Goal: Information Seeking & Learning: Find specific page/section

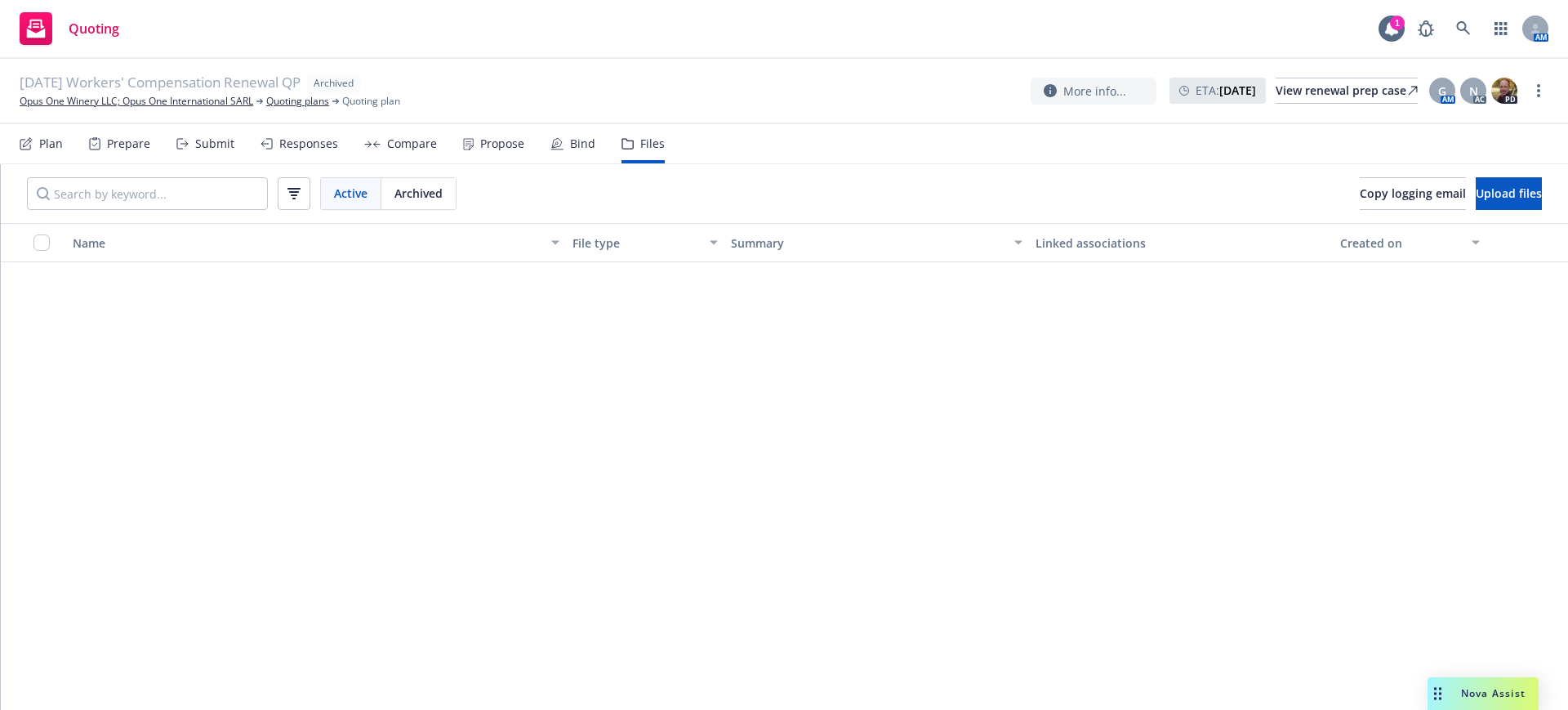
scroll to position [3472, 0]
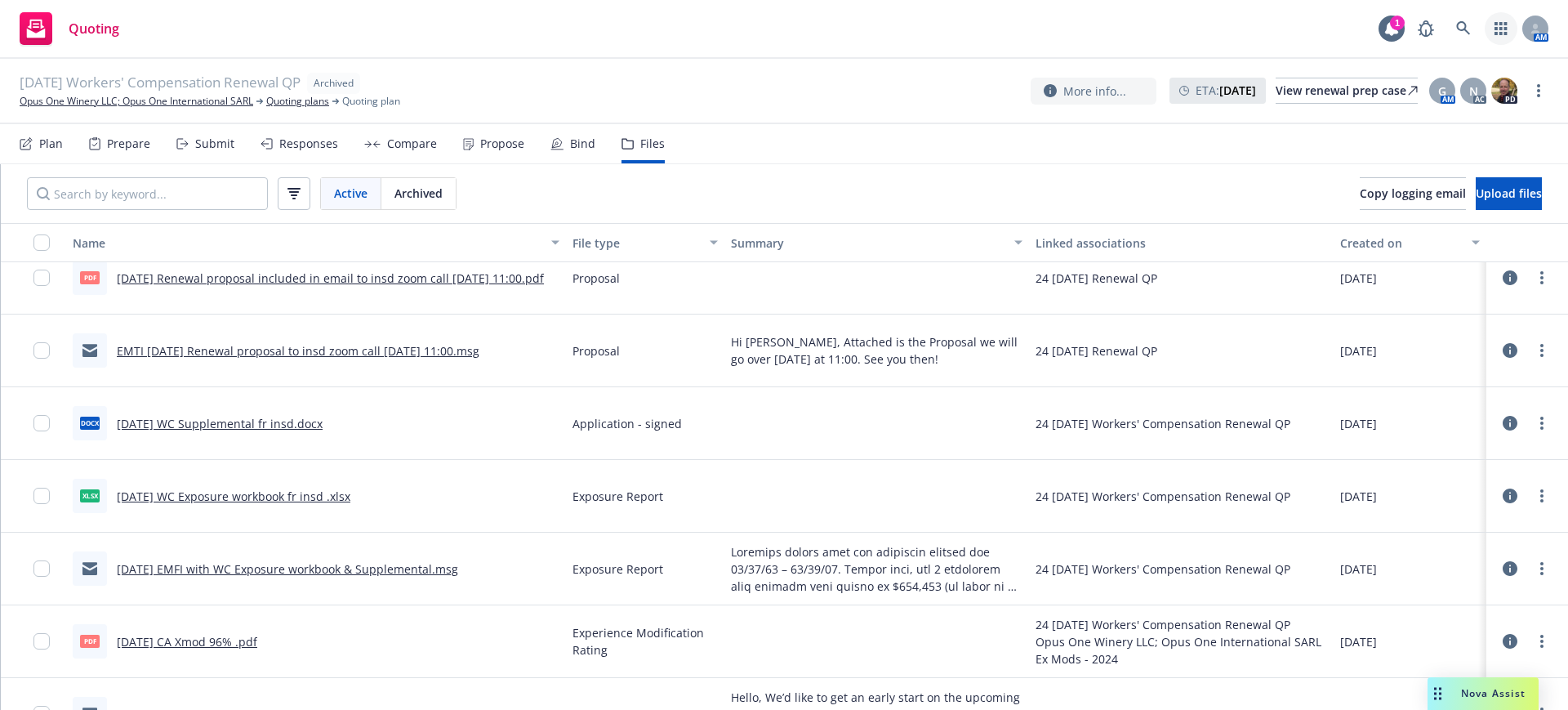
click at [1498, 24] on icon "button" at bounding box center [1501, 29] width 13 height 13
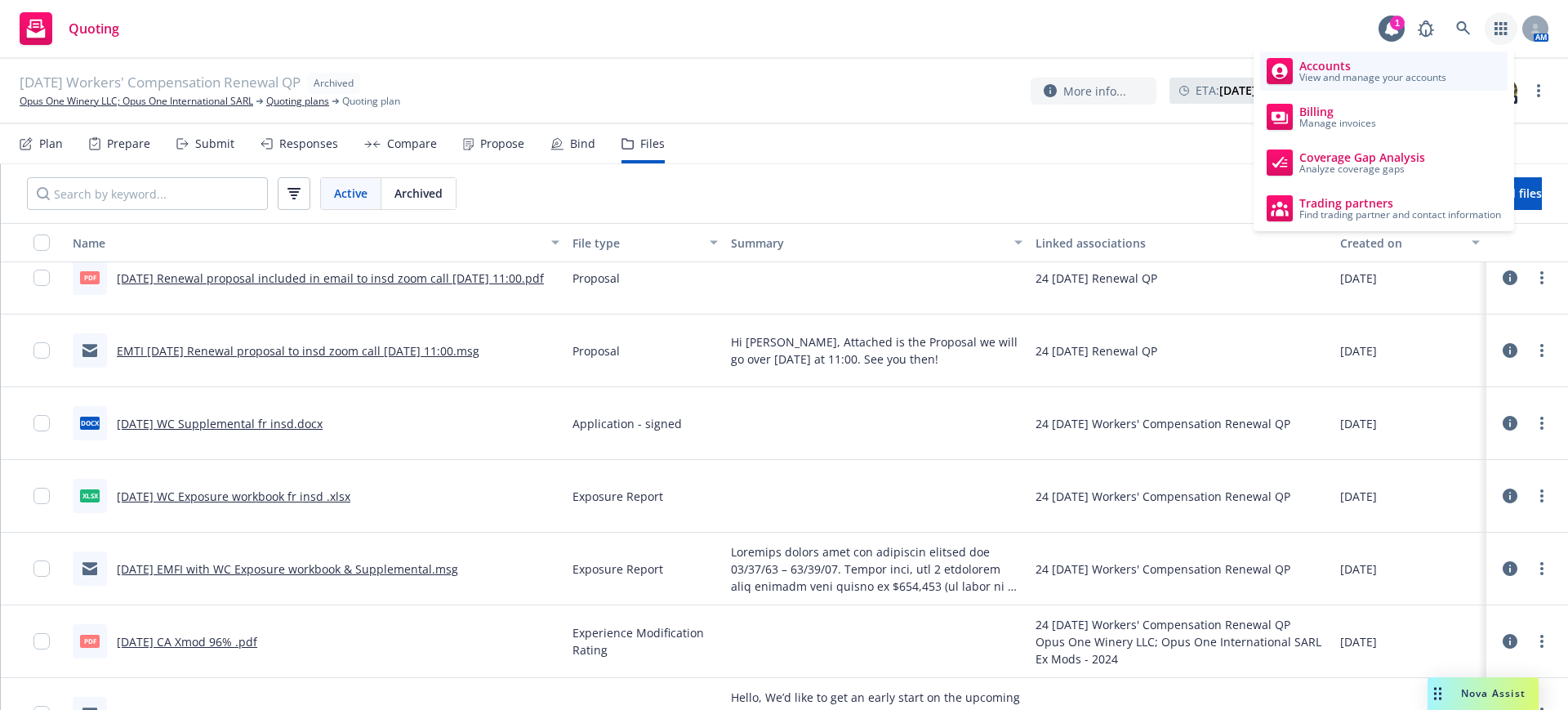
click at [1343, 66] on span "Accounts" at bounding box center [1373, 67] width 147 height 13
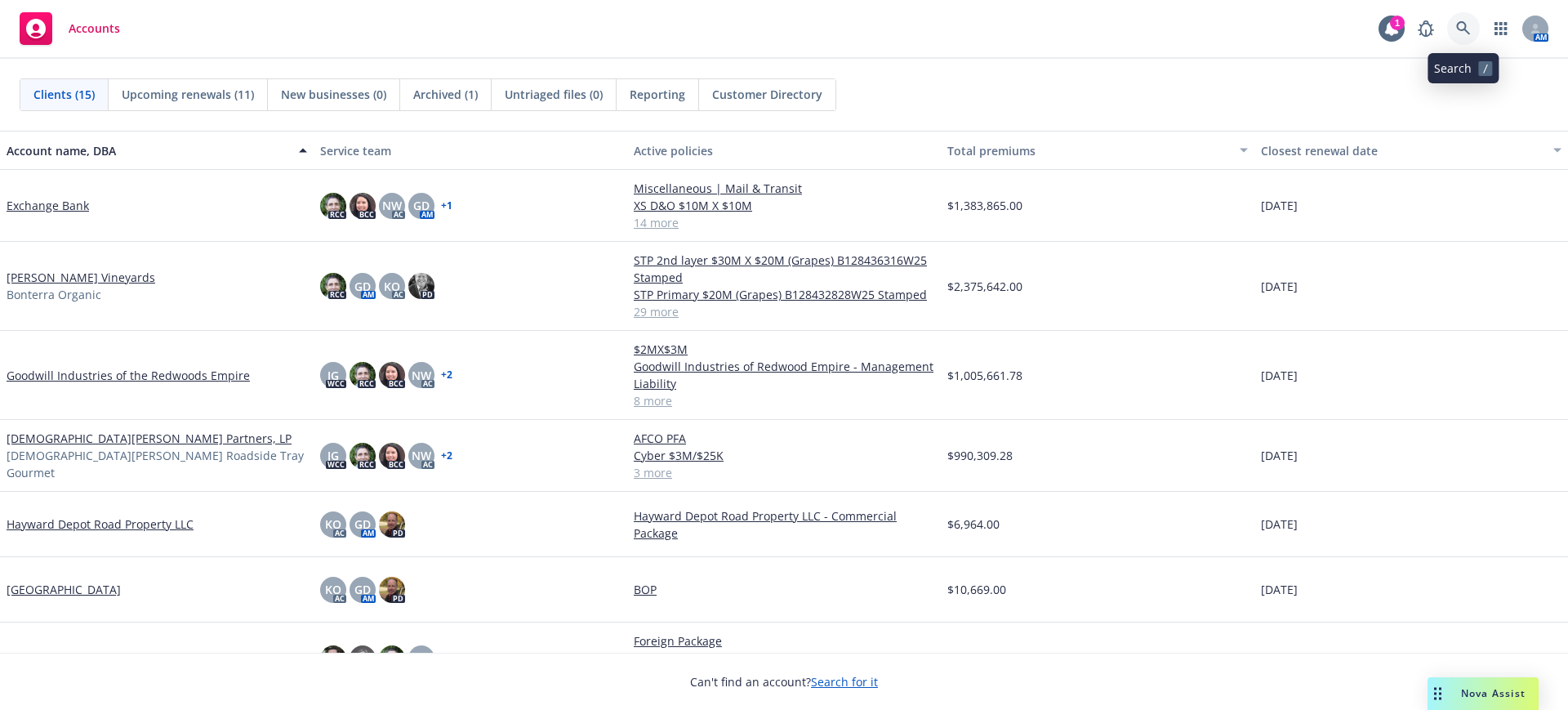
click at [1464, 22] on icon at bounding box center [1462, 28] width 14 height 14
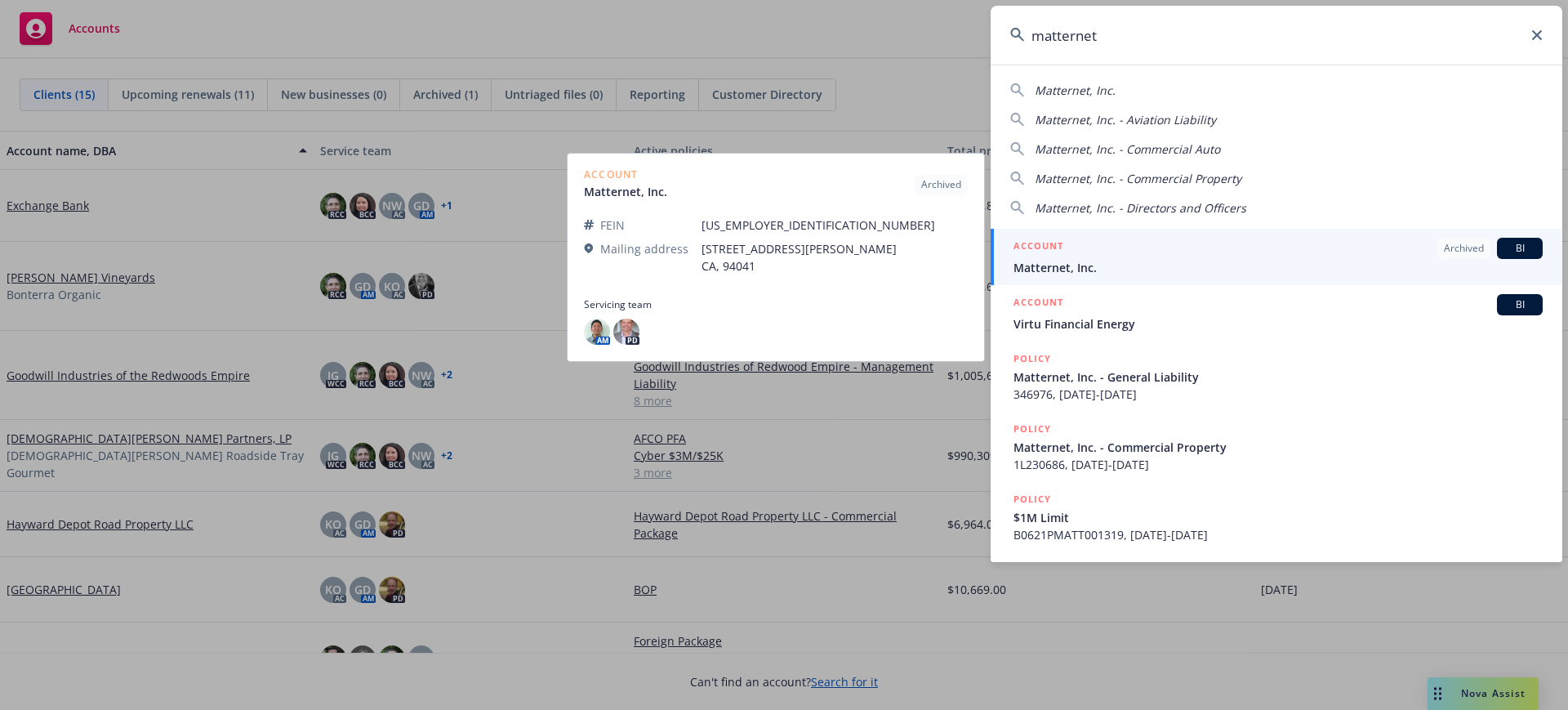
type input "matternet"
click at [1051, 260] on span "Matternet, Inc." at bounding box center [1277, 268] width 529 height 17
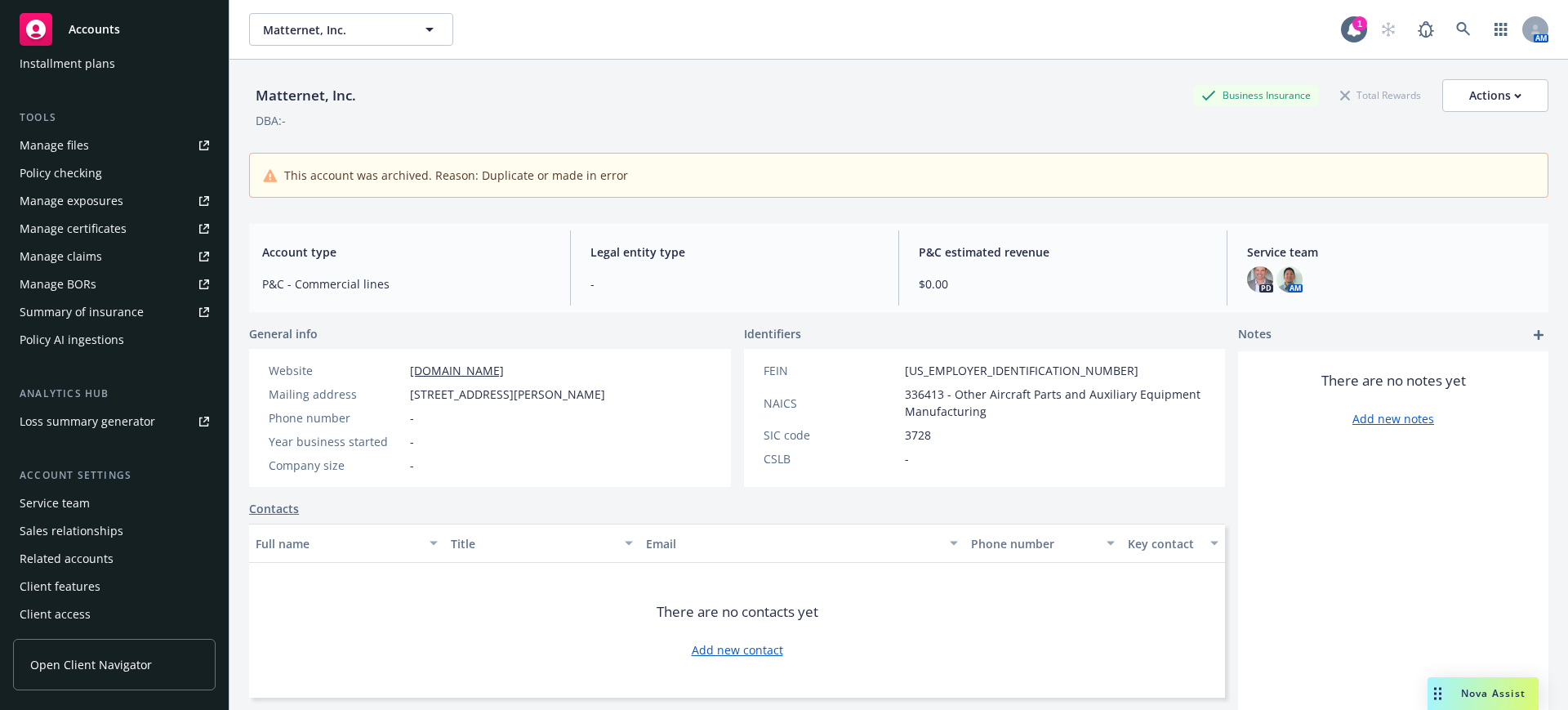
scroll to position [410, 0]
click at [68, 496] on div "Service team" at bounding box center [55, 501] width 70 height 26
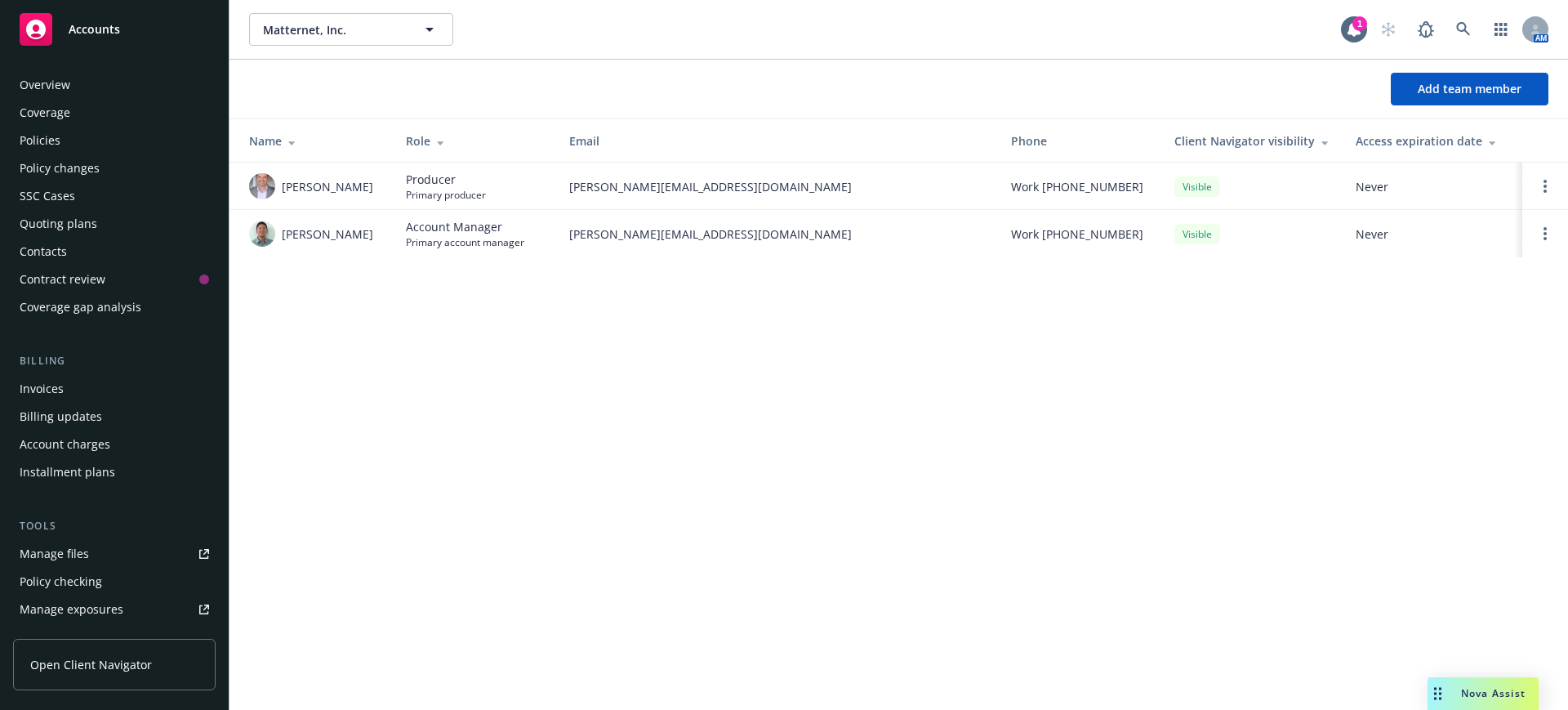
click at [99, 23] on span "Accounts" at bounding box center [94, 30] width 51 height 13
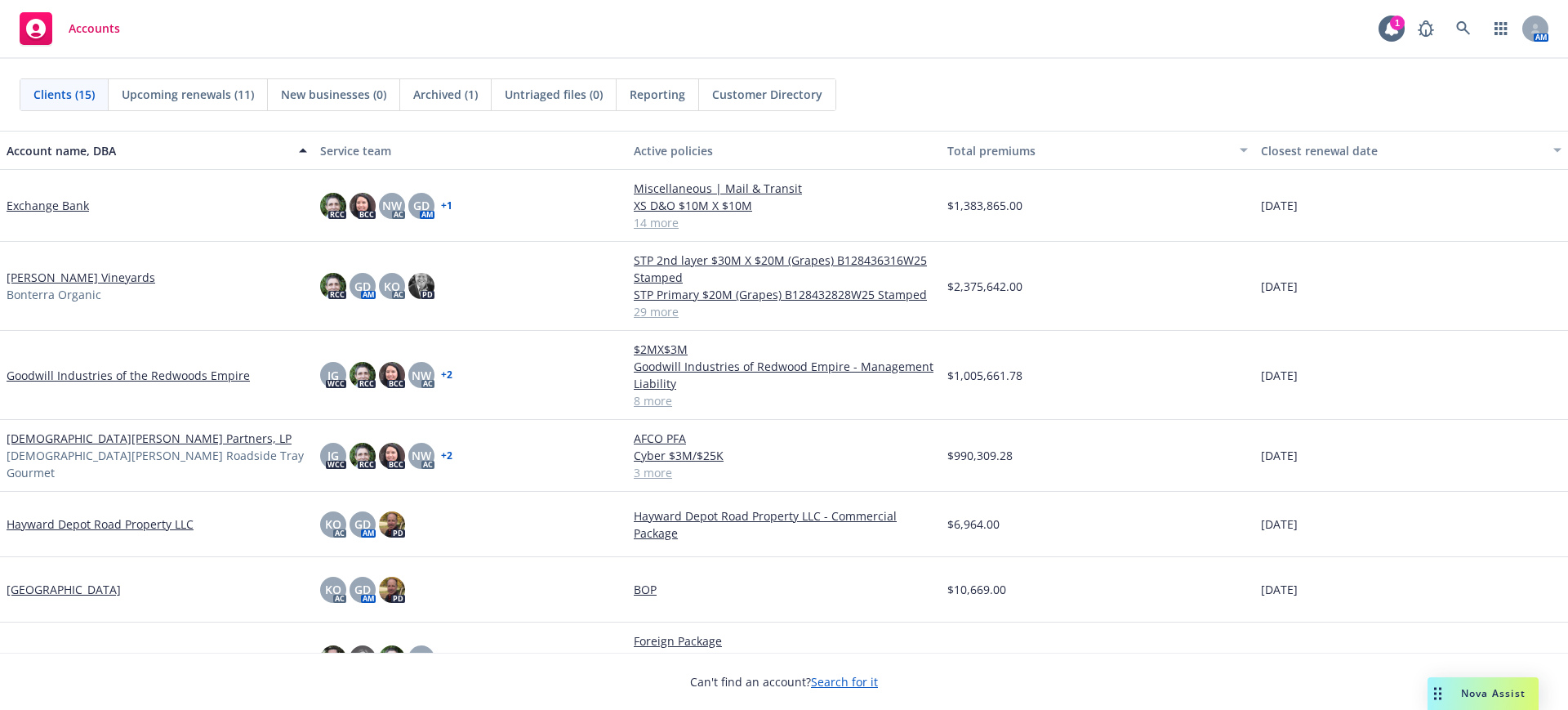
click at [42, 203] on link "Exchange Bank" at bounding box center [48, 206] width 83 height 17
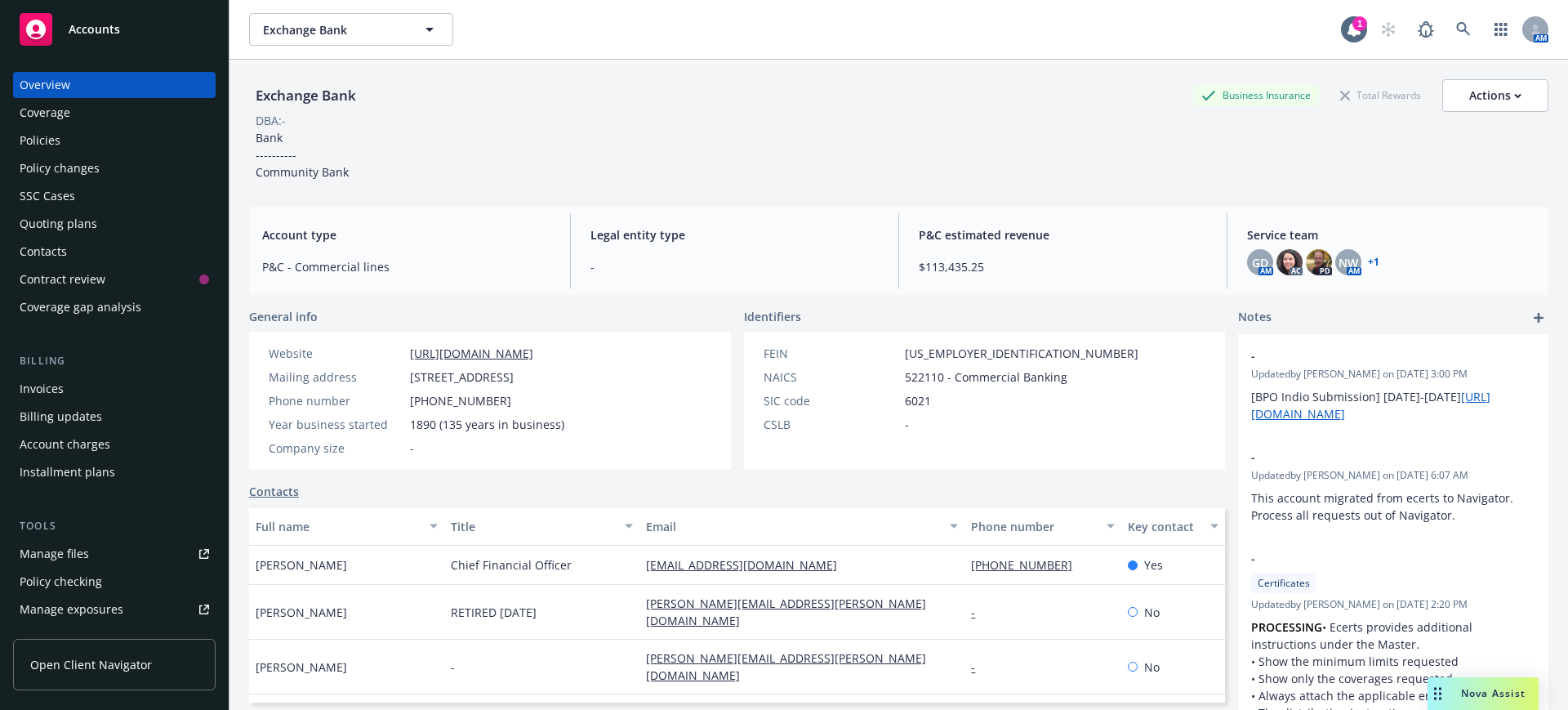
click at [44, 140] on div "Policies" at bounding box center [40, 140] width 41 height 26
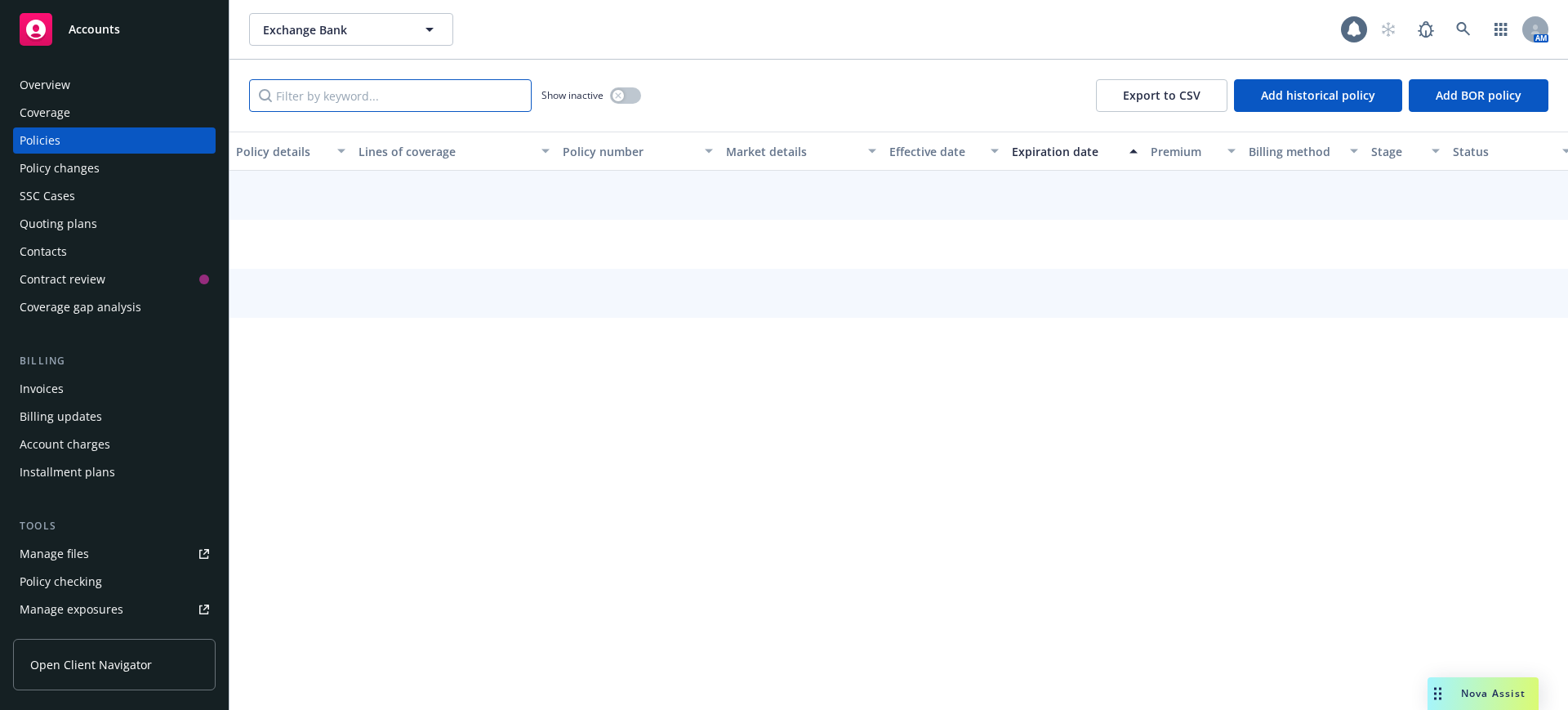
click at [302, 91] on input "Filter by keyword..." at bounding box center [390, 95] width 283 height 32
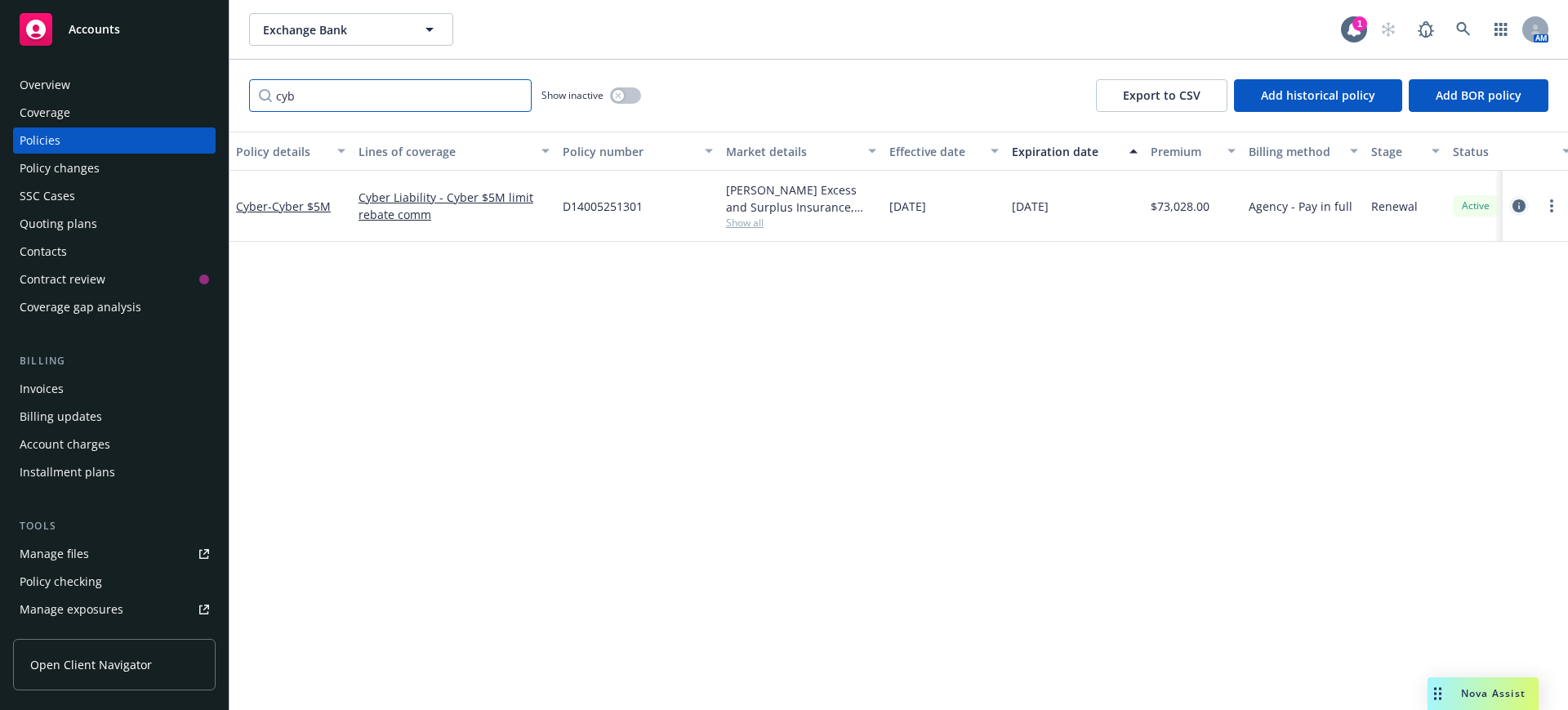
type input "cyb"
click at [1518, 203] on icon "circleInformation" at bounding box center [1519, 206] width 13 height 13
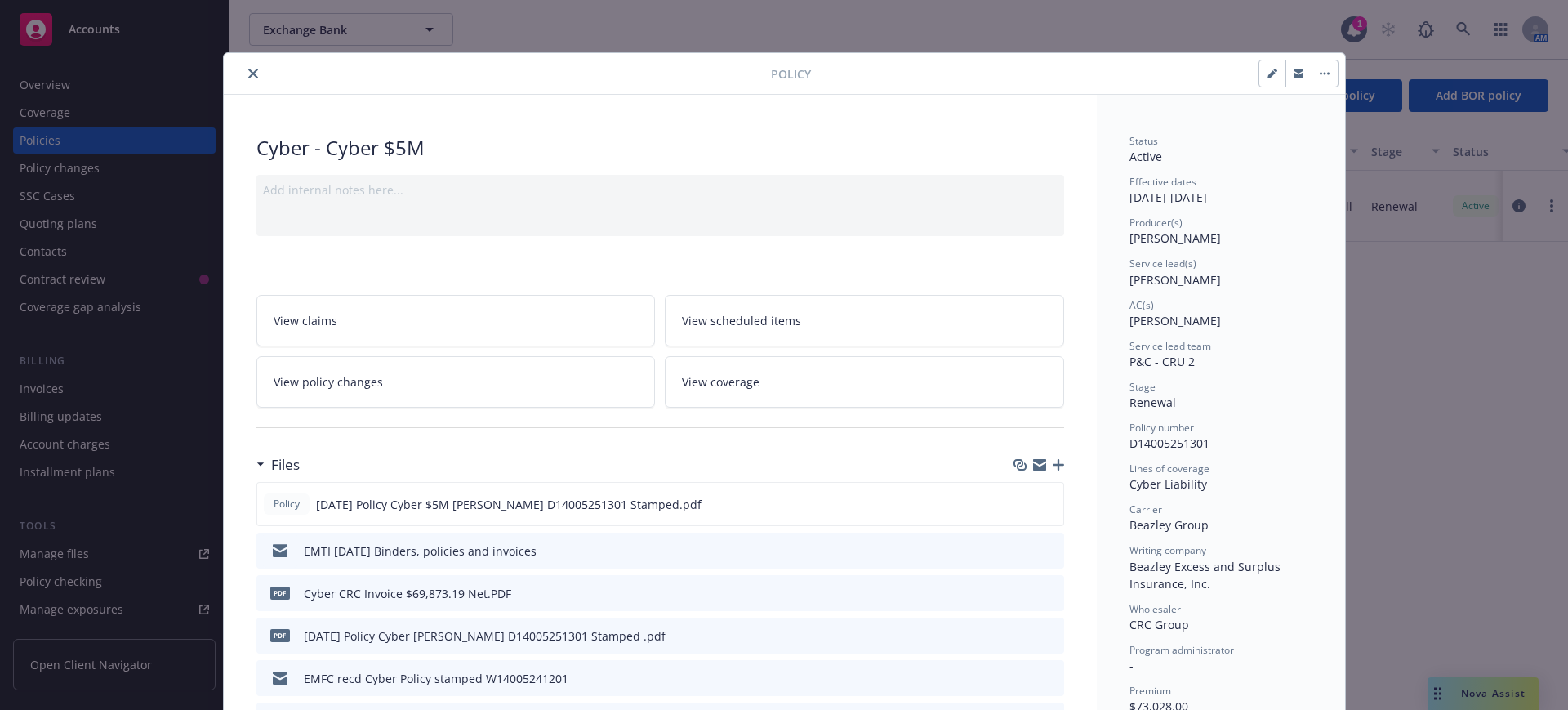
click at [1294, 73] on icon "button" at bounding box center [1298, 73] width 10 height 10
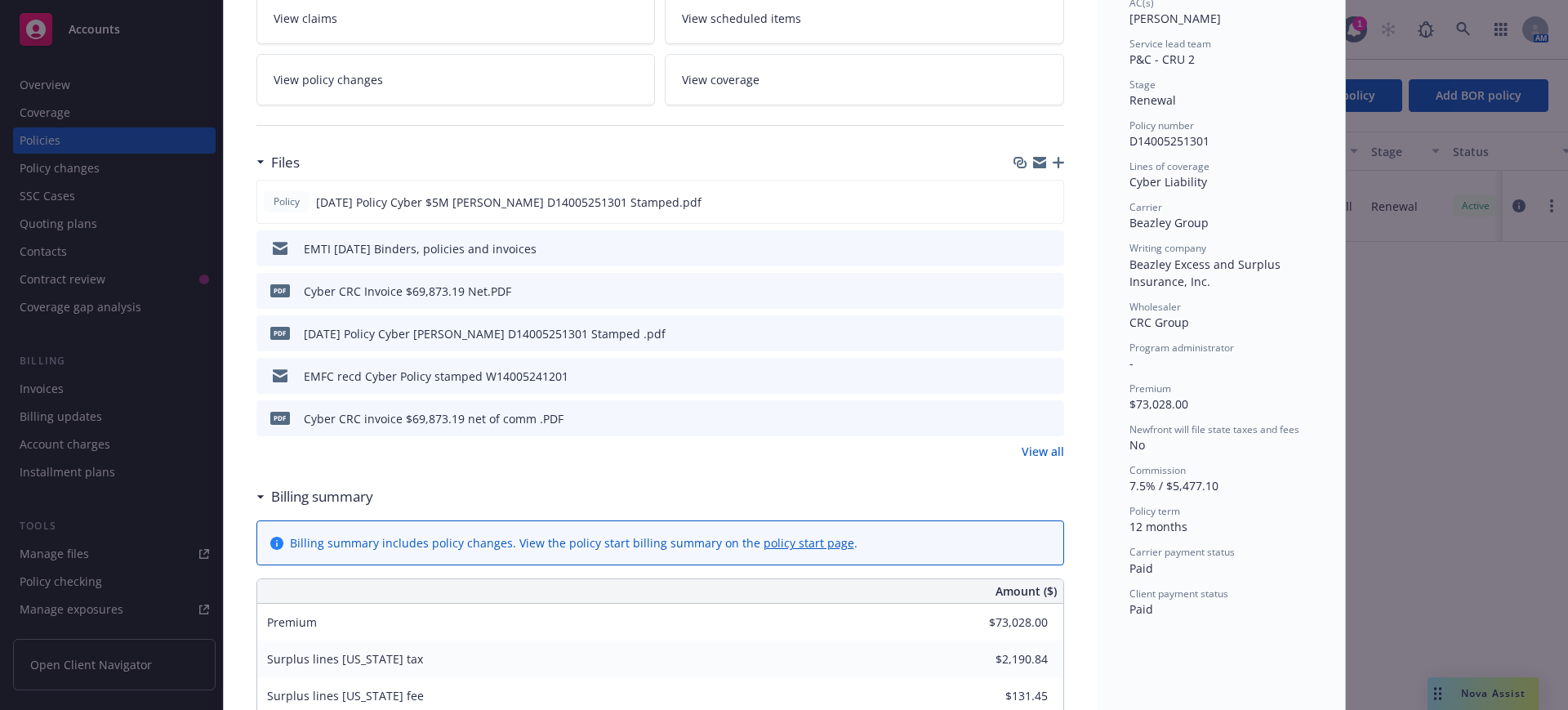
scroll to position [306, 0]
click at [1033, 443] on link "View all" at bounding box center [1042, 447] width 43 height 17
